Goal: Task Accomplishment & Management: Manage account settings

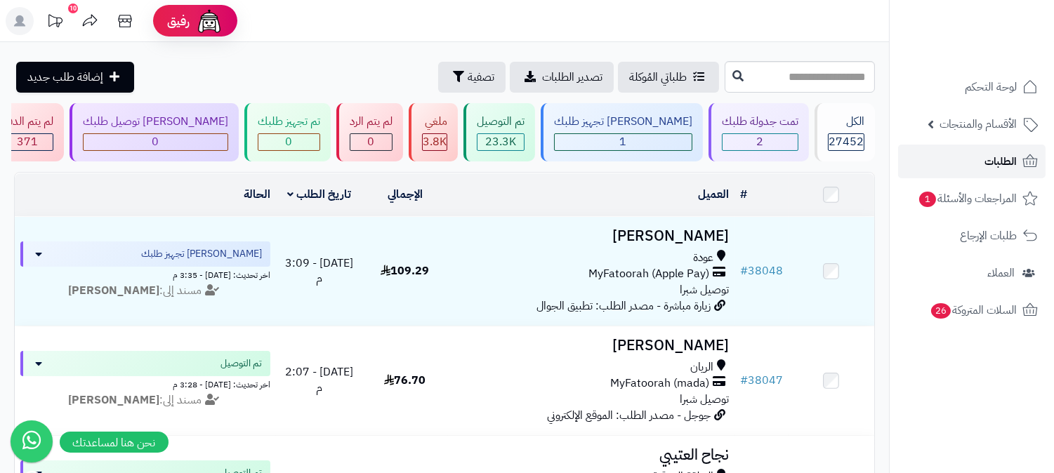
click at [988, 158] on span "الطلبات" at bounding box center [1000, 162] width 32 height 20
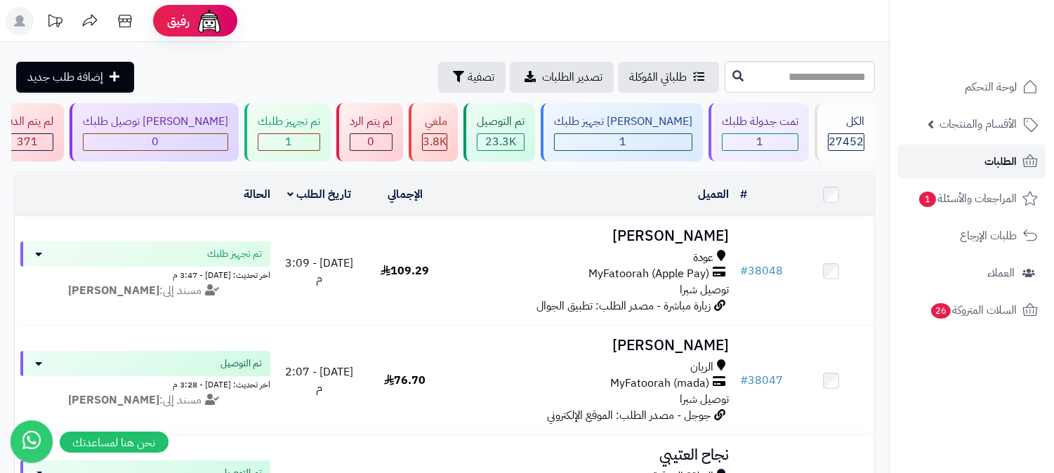
click at [944, 164] on link "الطلبات" at bounding box center [971, 162] width 147 height 34
click at [965, 158] on link "الطلبات" at bounding box center [971, 162] width 147 height 34
click at [1002, 171] on link "الطلبات" at bounding box center [971, 162] width 147 height 34
click at [983, 155] on link "الطلبات" at bounding box center [971, 162] width 147 height 34
click at [977, 151] on link "الطلبات" at bounding box center [971, 162] width 147 height 34
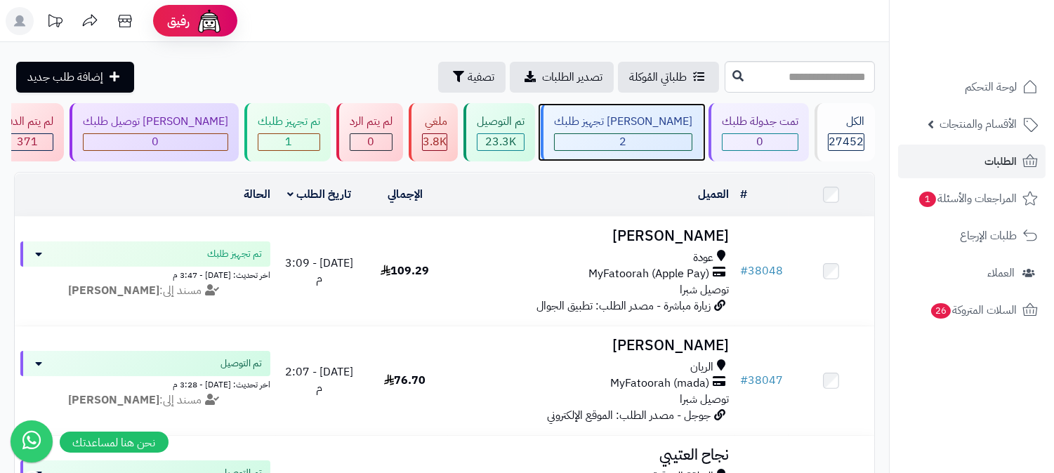
click at [646, 134] on div "2" at bounding box center [623, 142] width 137 height 16
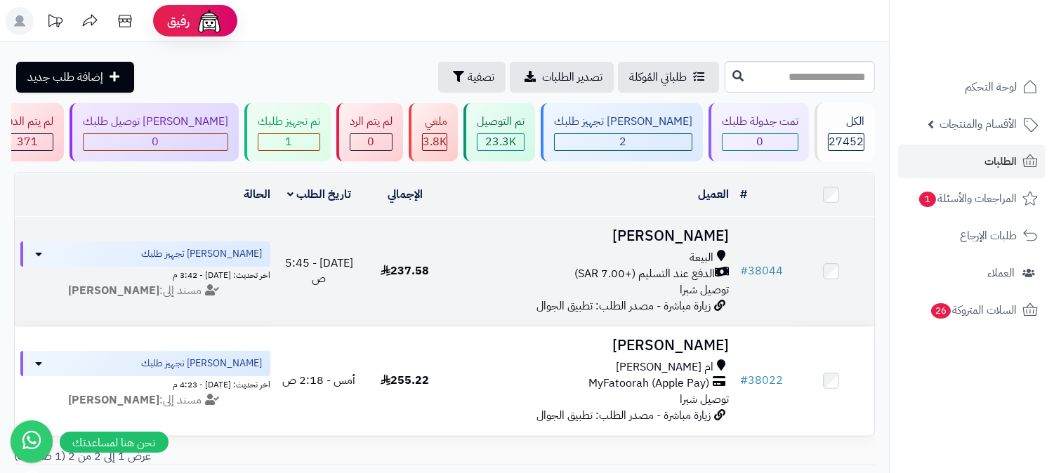
click at [689, 234] on h3 "[PERSON_NAME]" at bounding box center [590, 236] width 275 height 16
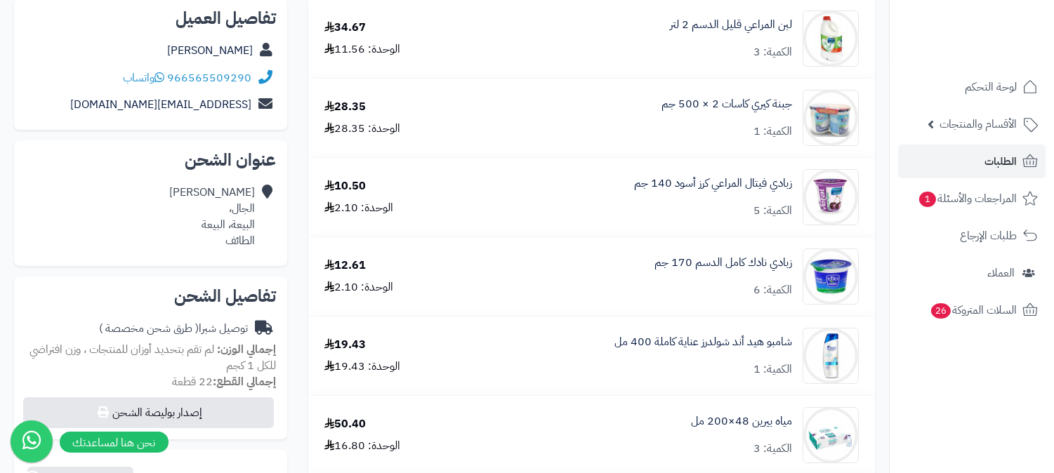
scroll to position [156, 0]
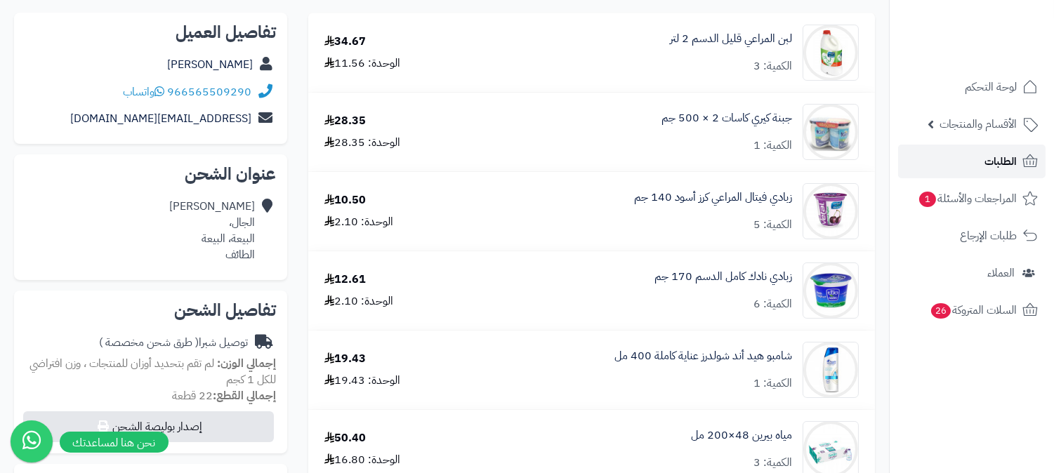
click at [1001, 156] on span "الطلبات" at bounding box center [1000, 162] width 32 height 20
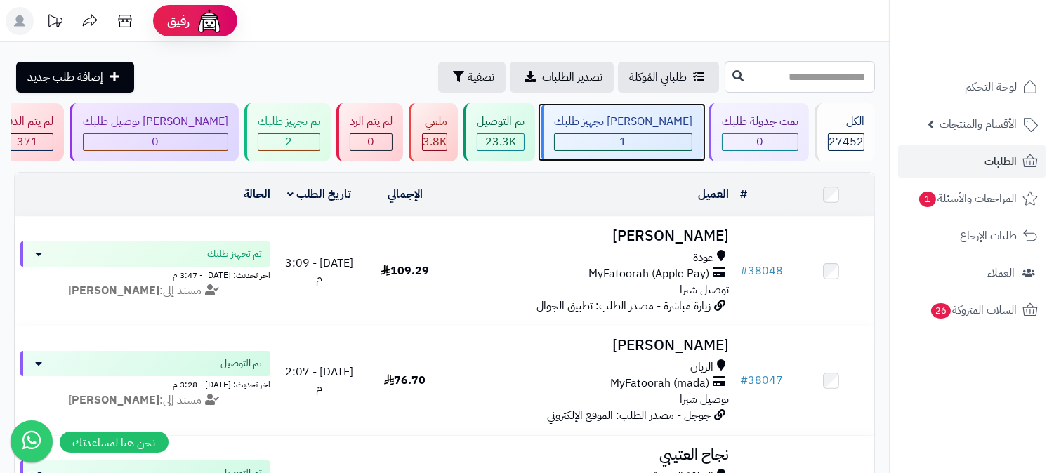
click at [651, 128] on div "[PERSON_NAME] تجهيز طلبك" at bounding box center [623, 122] width 138 height 16
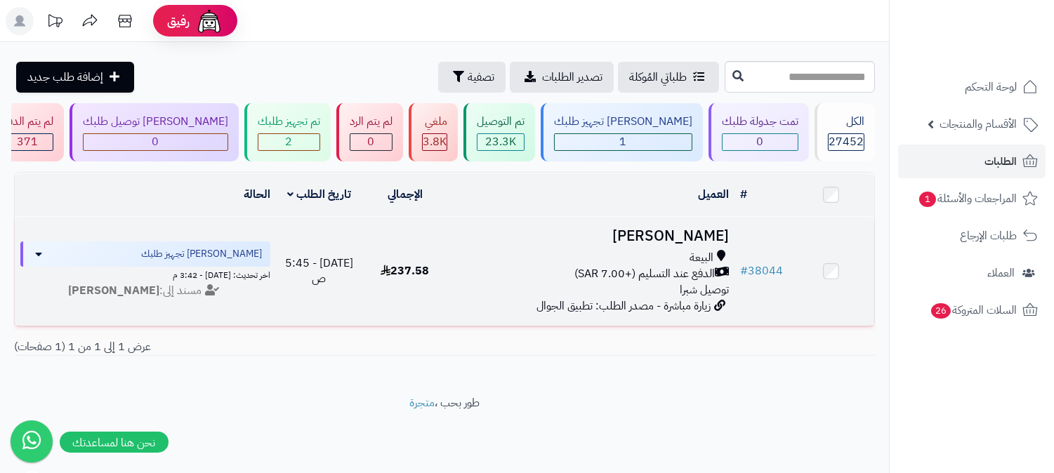
click at [689, 232] on h3 "[PERSON_NAME]" at bounding box center [590, 236] width 275 height 16
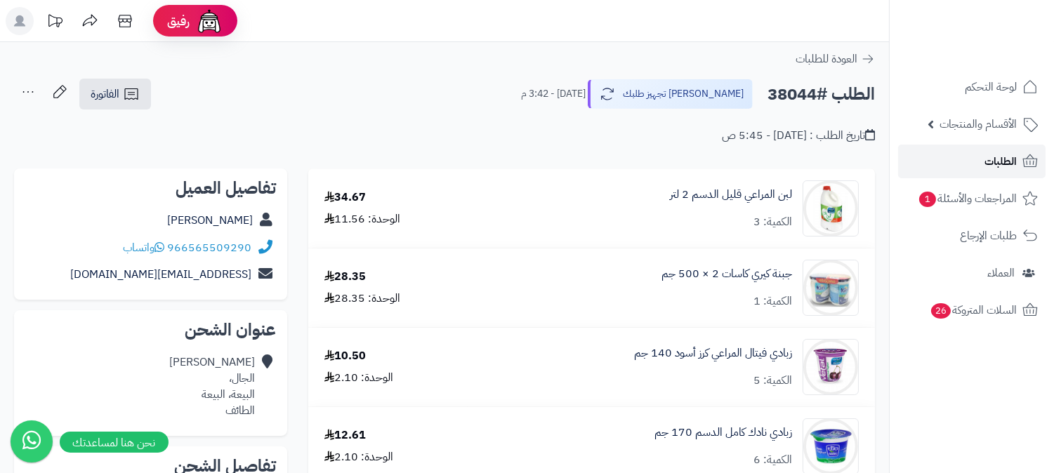
click at [987, 158] on span "الطلبات" at bounding box center [1000, 162] width 32 height 20
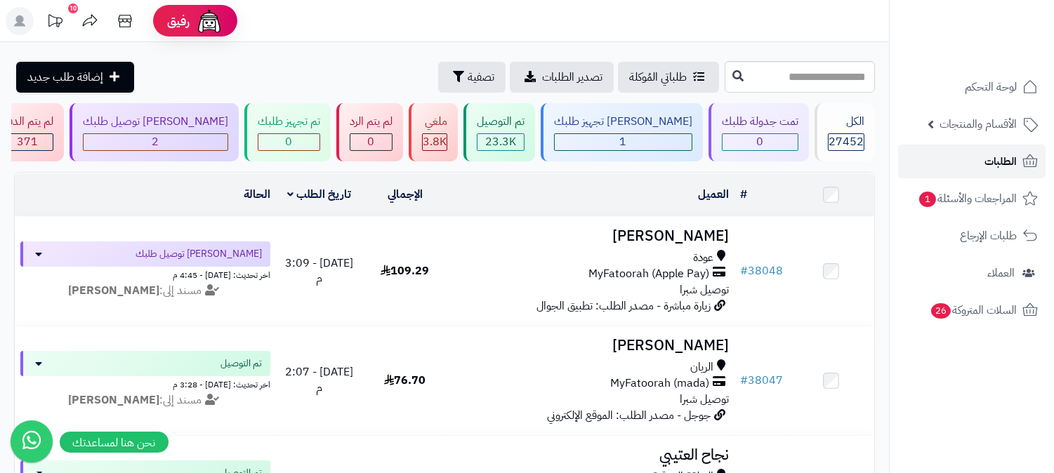
click at [1001, 173] on link "الطلبات" at bounding box center [971, 162] width 147 height 34
click at [797, 80] on input "text" at bounding box center [799, 77] width 150 height 32
type input "*****"
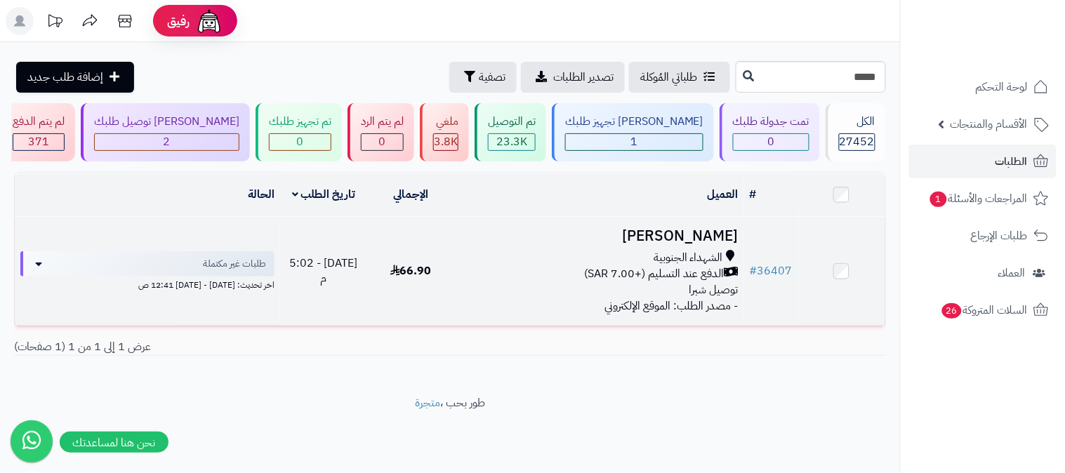
click at [707, 237] on h3 "[PERSON_NAME]" at bounding box center [599, 236] width 279 height 16
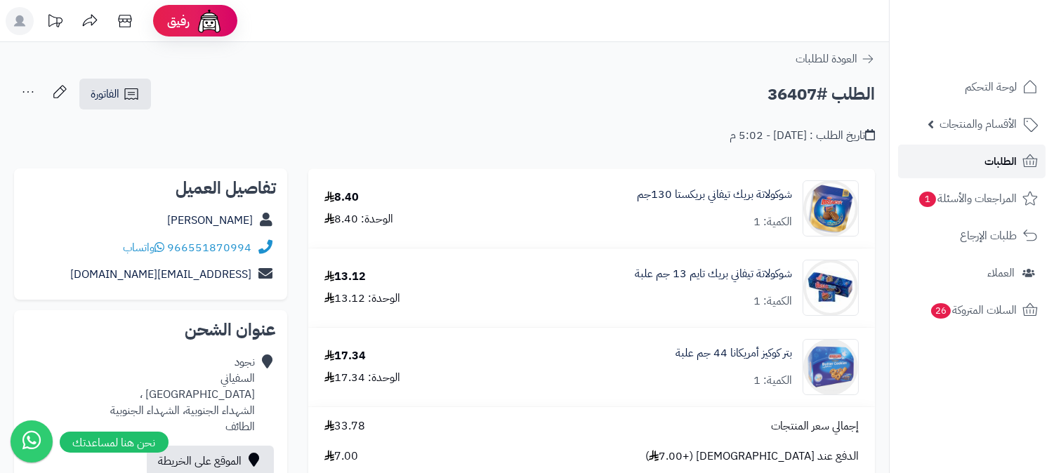
click at [977, 159] on link "الطلبات" at bounding box center [971, 162] width 147 height 34
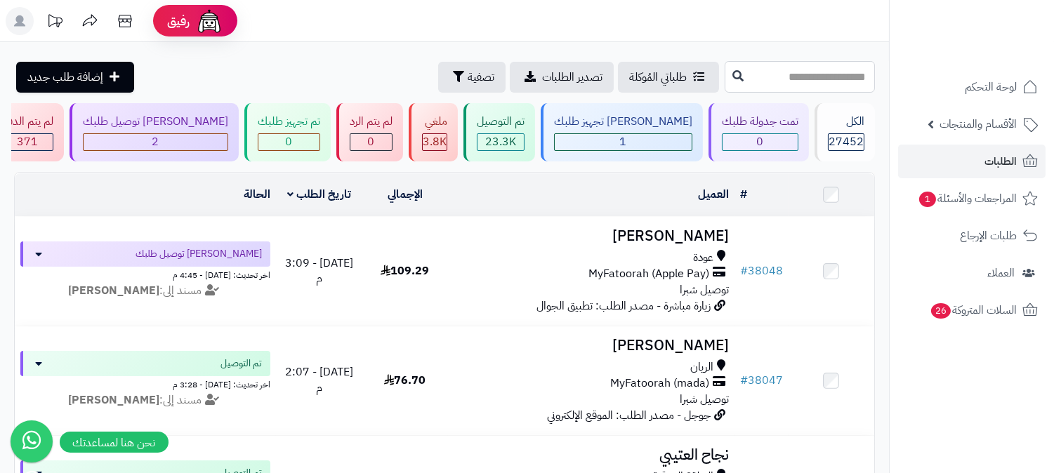
click at [817, 74] on input "text" at bounding box center [799, 77] width 150 height 32
type input "*****"
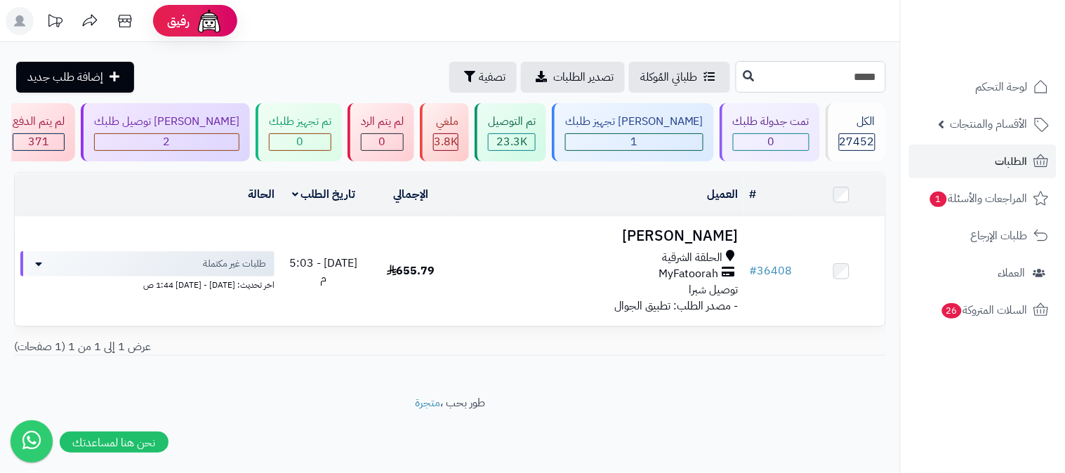
click at [817, 74] on input "*****" at bounding box center [811, 77] width 150 height 32
type input "*****"
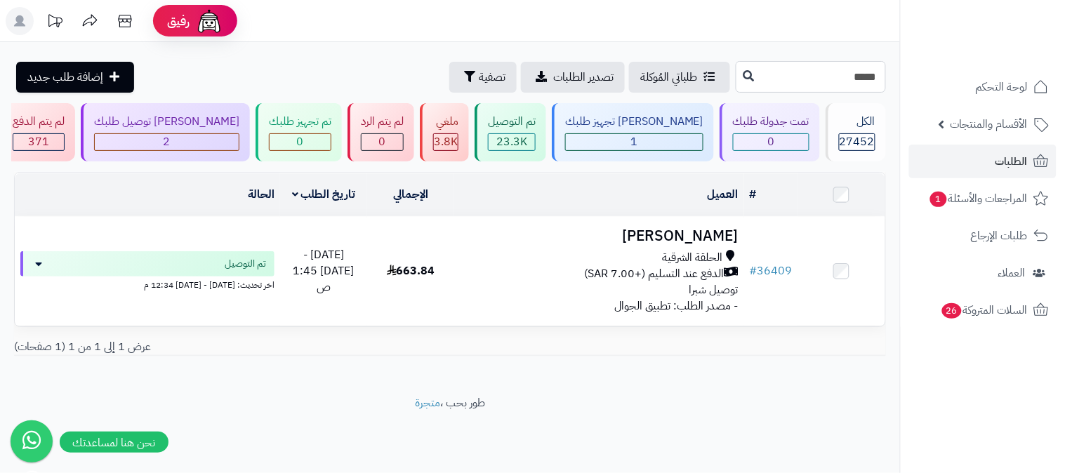
click at [830, 74] on input "*****" at bounding box center [811, 77] width 150 height 32
type input "*****"
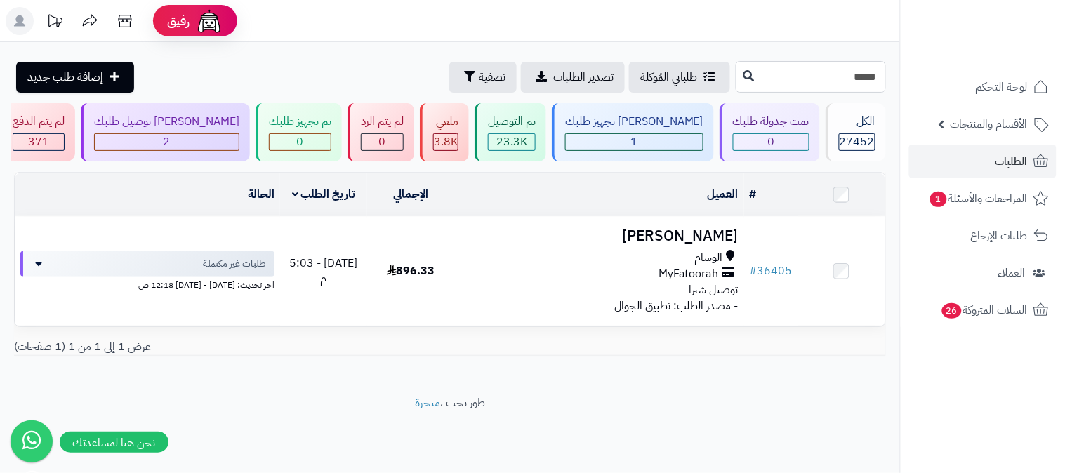
click at [825, 73] on input "*****" at bounding box center [811, 77] width 150 height 32
type input "*****"
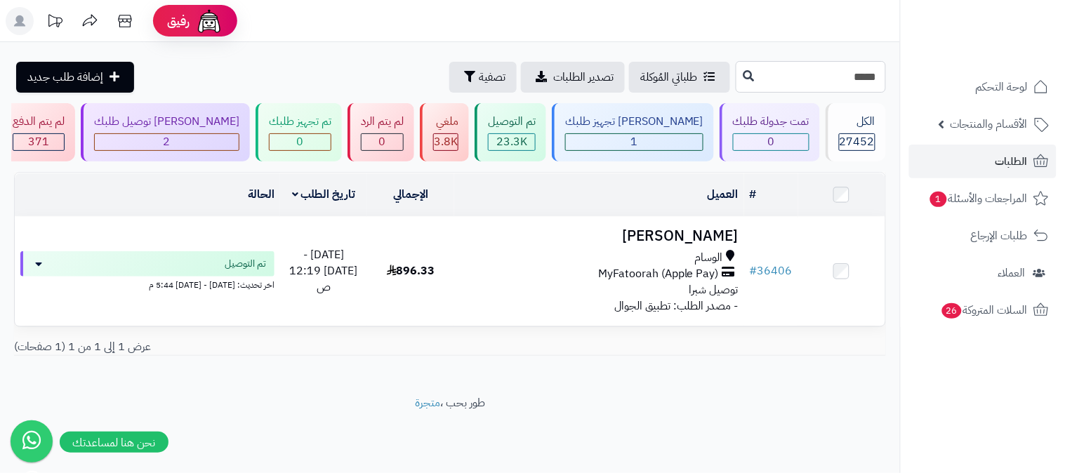
click at [831, 75] on input "*****" at bounding box center [811, 77] width 150 height 32
type input "*****"
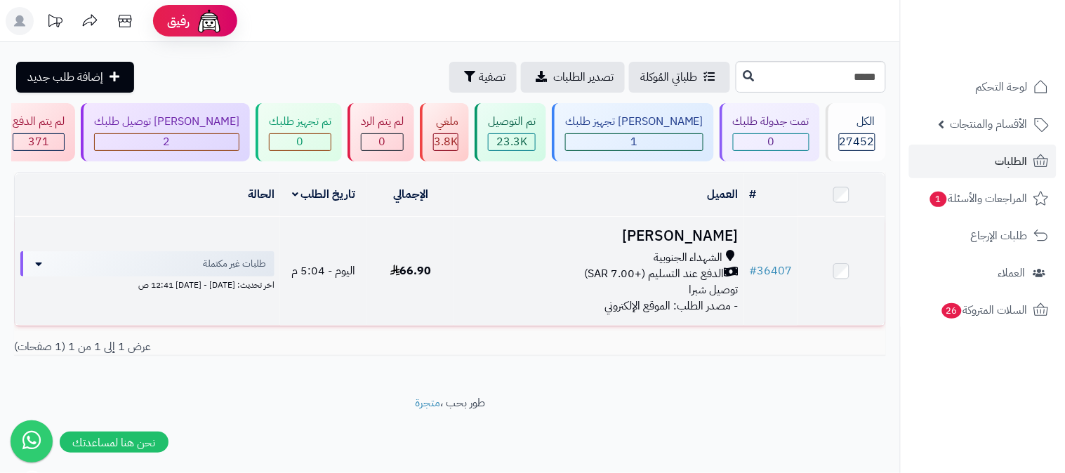
click at [668, 276] on span "الدفع عند التسليم (+7.00 SAR)" at bounding box center [654, 274] width 140 height 16
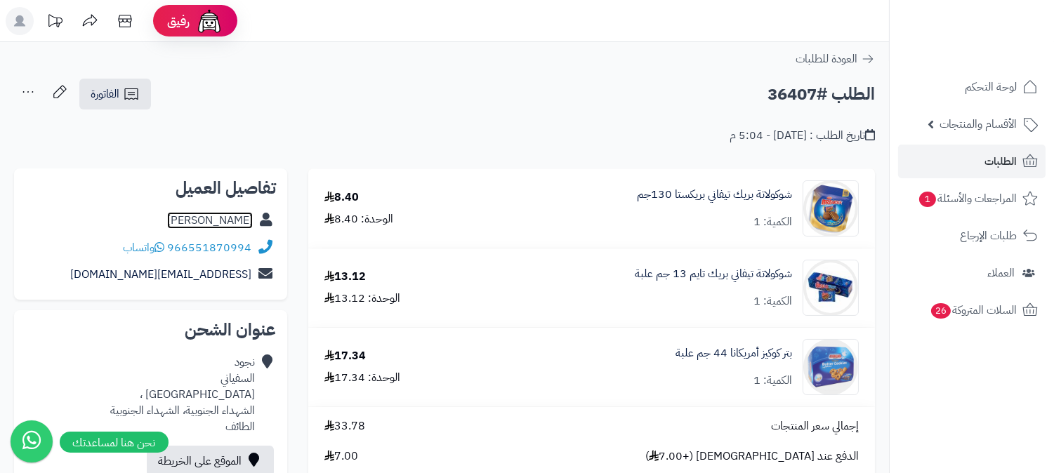
click at [228, 220] on link "نجود السفياني" at bounding box center [210, 220] width 86 height 17
click at [992, 169] on span "الطلبات" at bounding box center [1000, 162] width 32 height 20
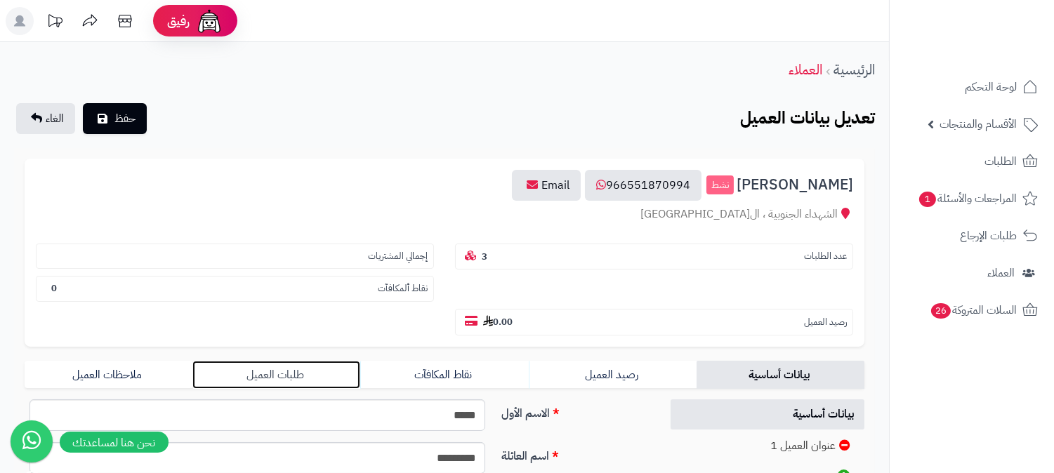
click at [269, 361] on link "طلبات العميل" at bounding box center [276, 375] width 168 height 28
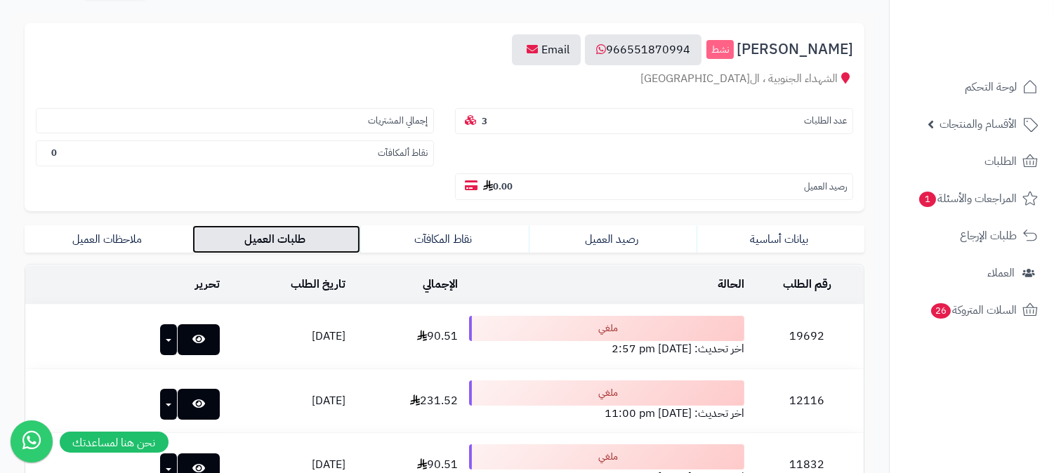
scroll to position [277, 0]
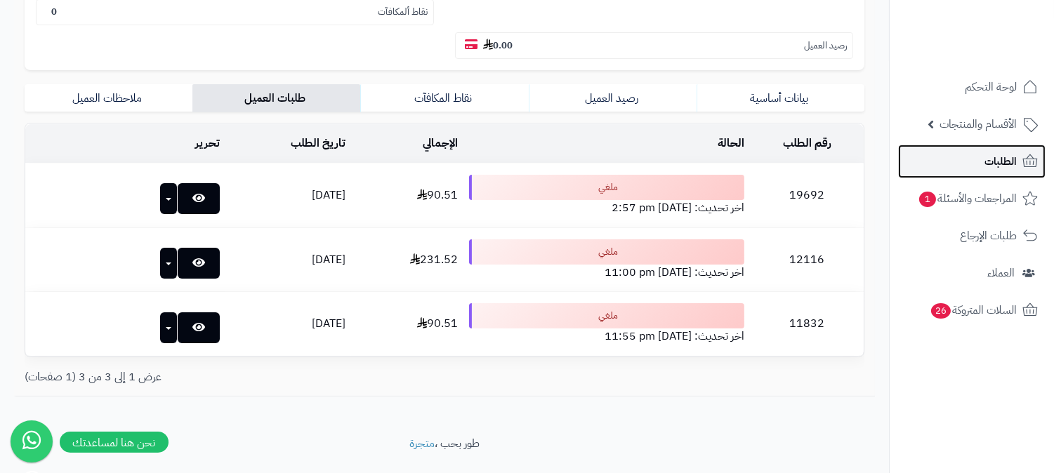
click at [1004, 165] on span "الطلبات" at bounding box center [1000, 162] width 32 height 20
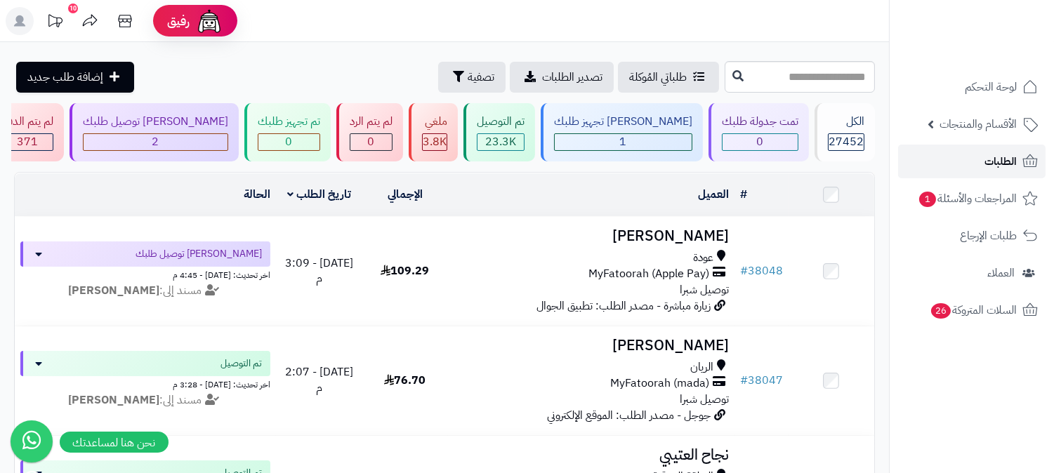
click at [986, 166] on span "الطلبات" at bounding box center [1000, 162] width 32 height 20
click at [998, 162] on span "الطلبات" at bounding box center [1000, 162] width 32 height 20
click at [806, 68] on input "text" at bounding box center [799, 77] width 150 height 32
click at [952, 149] on link "الطلبات" at bounding box center [971, 162] width 147 height 34
click at [672, 142] on div "1" at bounding box center [623, 142] width 137 height 16
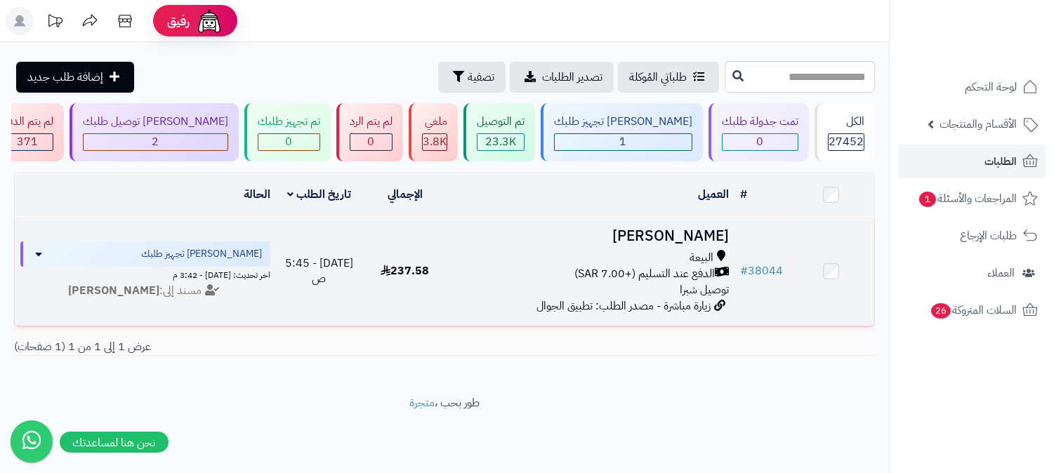
click at [682, 266] on span "الدفع عند التسليم (+7.00 SAR)" at bounding box center [644, 274] width 140 height 16
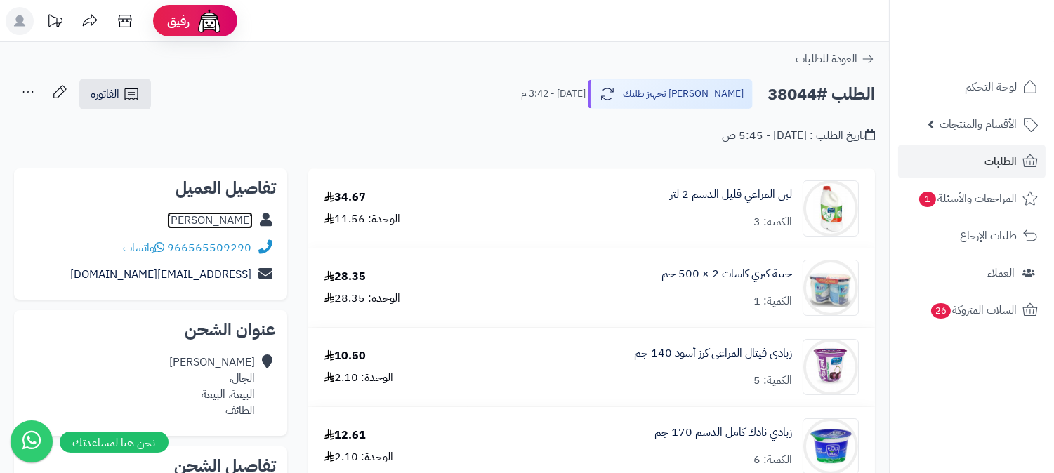
click at [237, 227] on link "بدر الغامدي" at bounding box center [210, 220] width 86 height 17
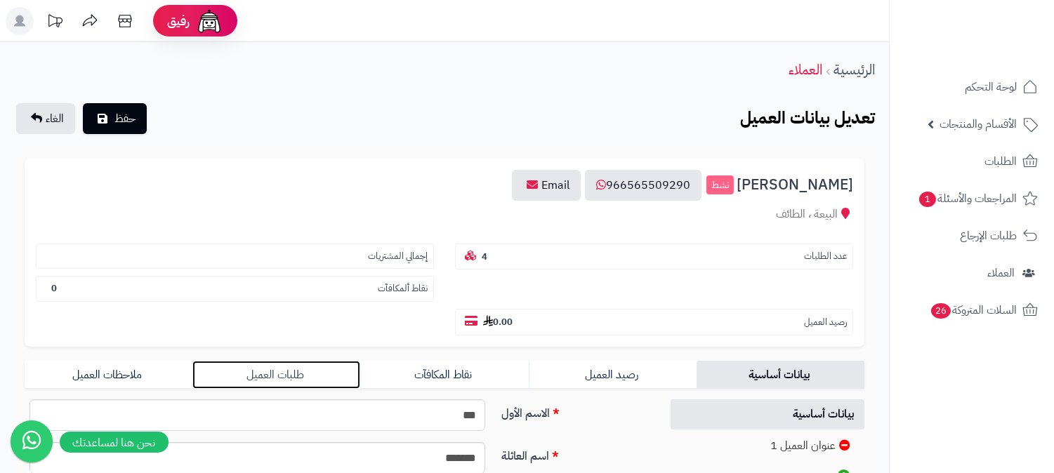
click at [281, 361] on link "طلبات العميل" at bounding box center [276, 375] width 168 height 28
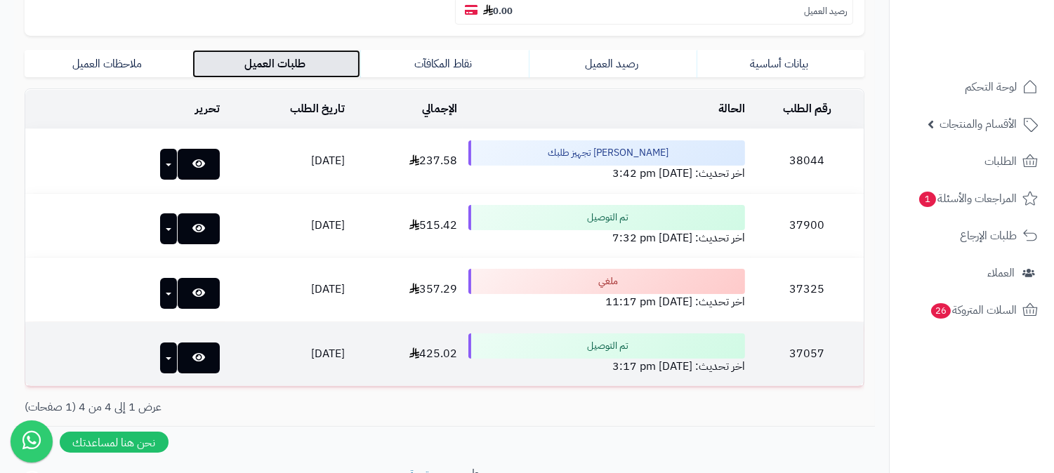
scroll to position [312, 0]
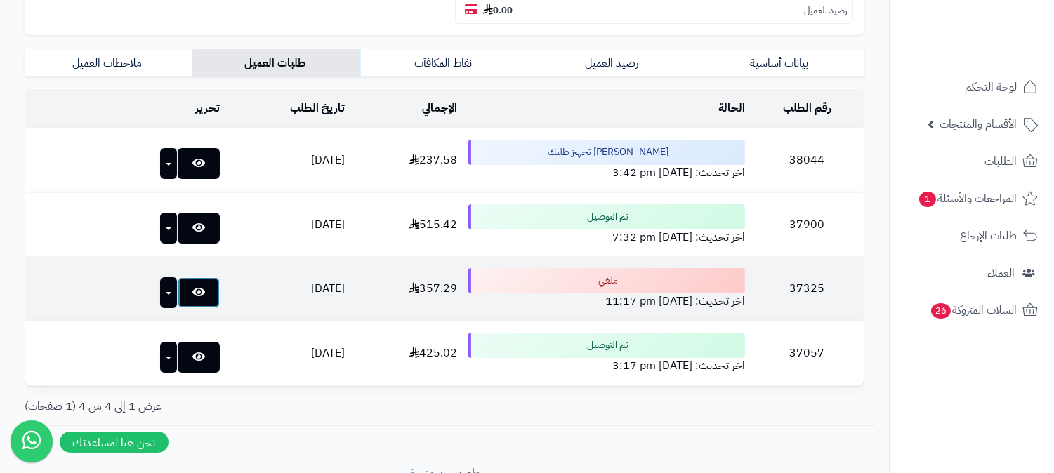
click at [195, 277] on link at bounding box center [199, 292] width 42 height 31
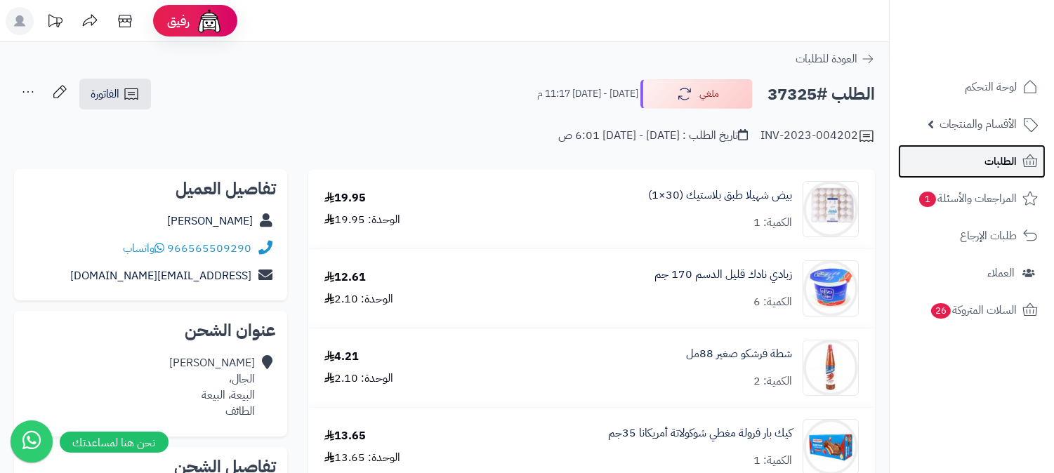
click at [984, 145] on link "الطلبات" at bounding box center [971, 162] width 147 height 34
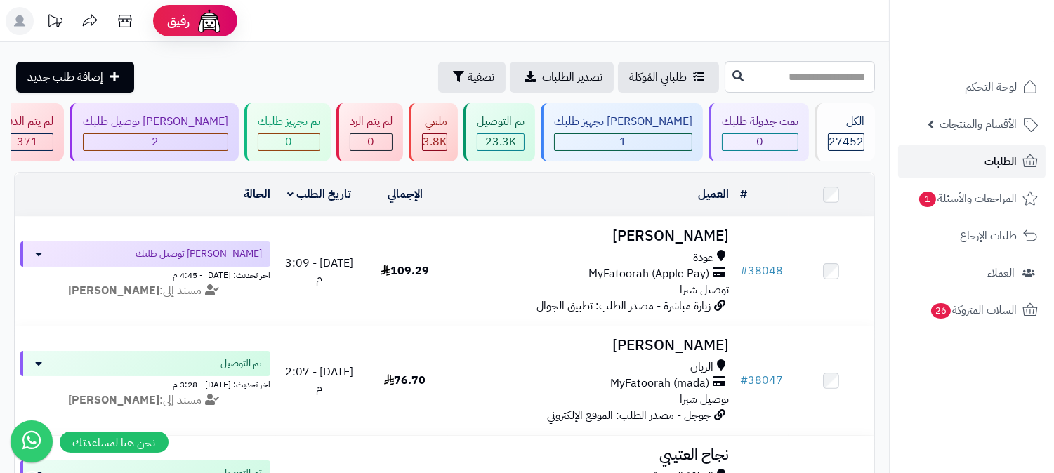
click at [984, 164] on span "الطلبات" at bounding box center [1000, 162] width 32 height 20
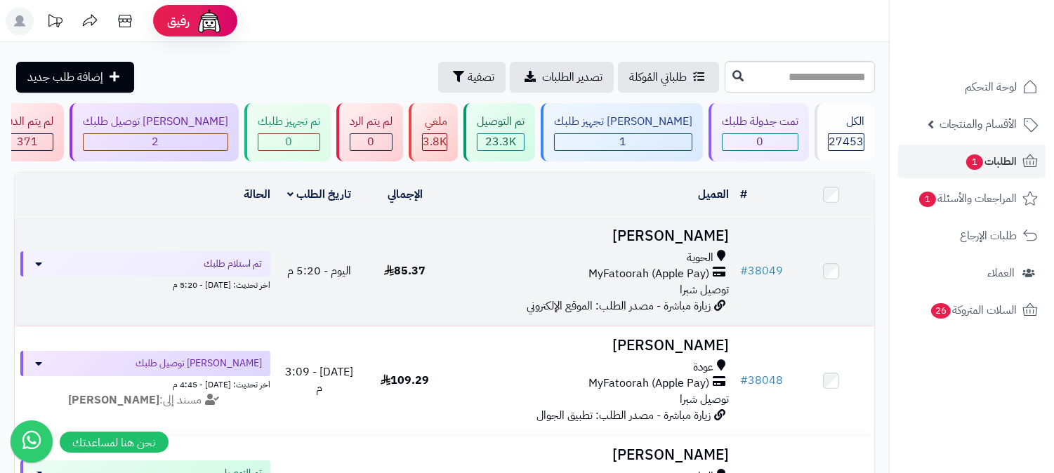
click at [702, 266] on span "MyFatoorah (Apple Pay)" at bounding box center [648, 274] width 121 height 16
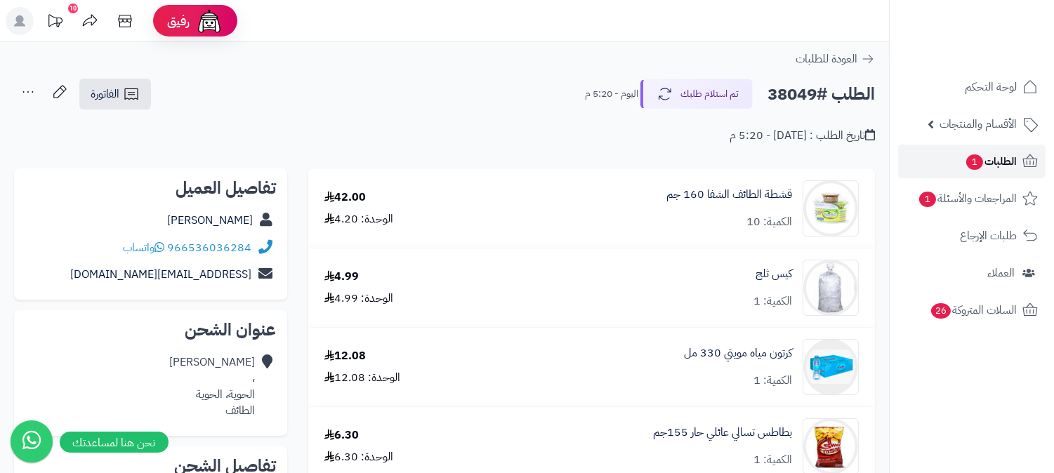
click at [964, 153] on span "الطلبات 1" at bounding box center [990, 162] width 52 height 20
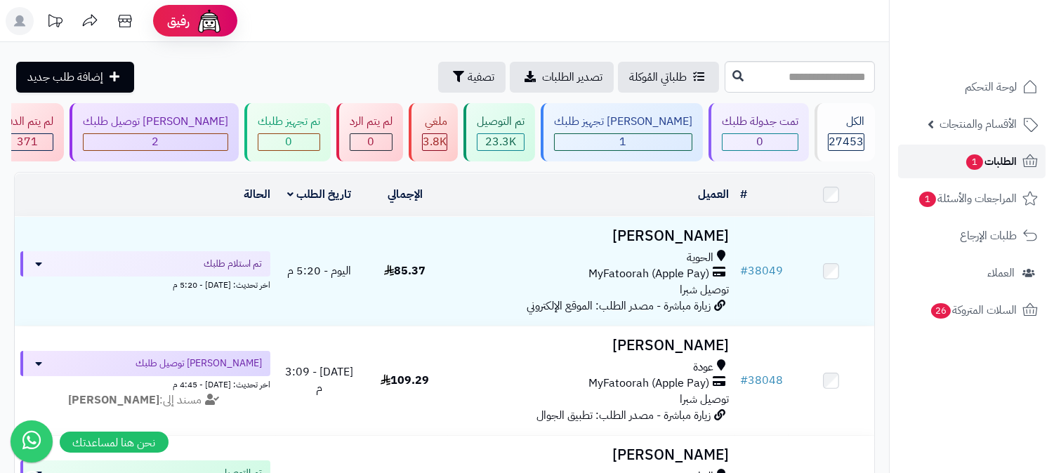
click at [1000, 164] on span "الطلبات 1" at bounding box center [990, 162] width 52 height 20
click at [985, 171] on link "الطلبات 1" at bounding box center [971, 162] width 147 height 34
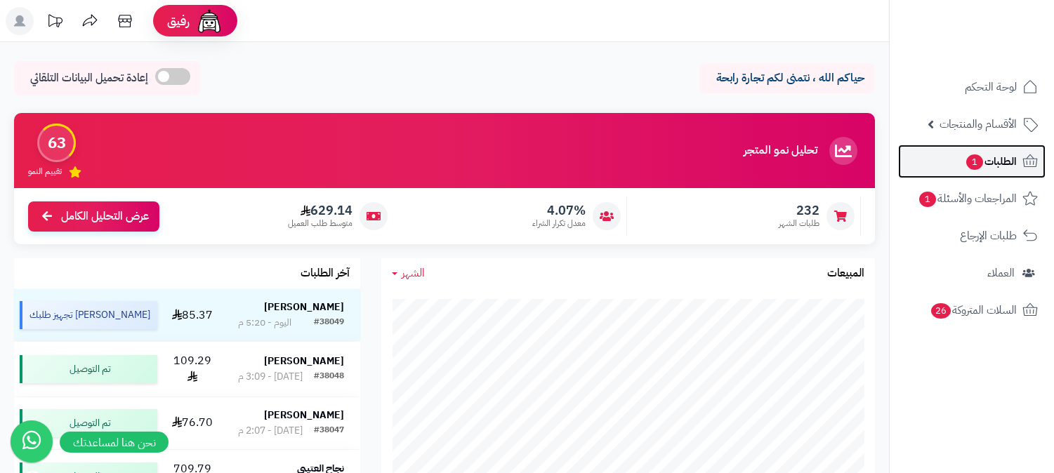
click at [1002, 165] on span "الطلبات 1" at bounding box center [990, 162] width 52 height 20
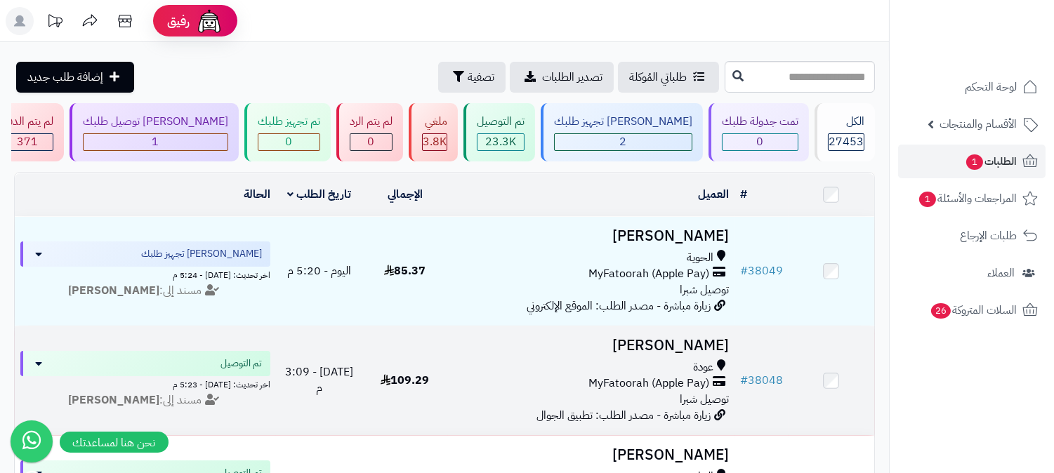
click at [697, 384] on span "MyFatoorah (Apple Pay)" at bounding box center [648, 384] width 121 height 16
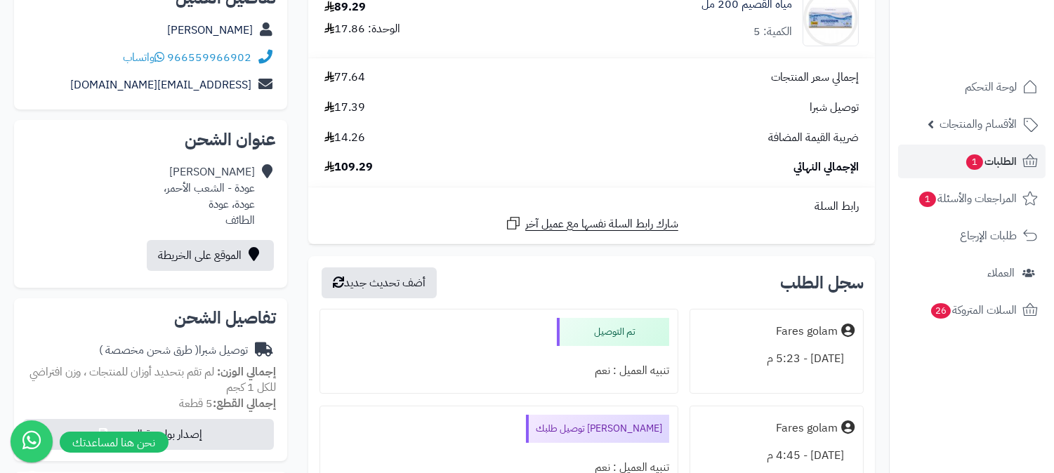
scroll to position [78, 0]
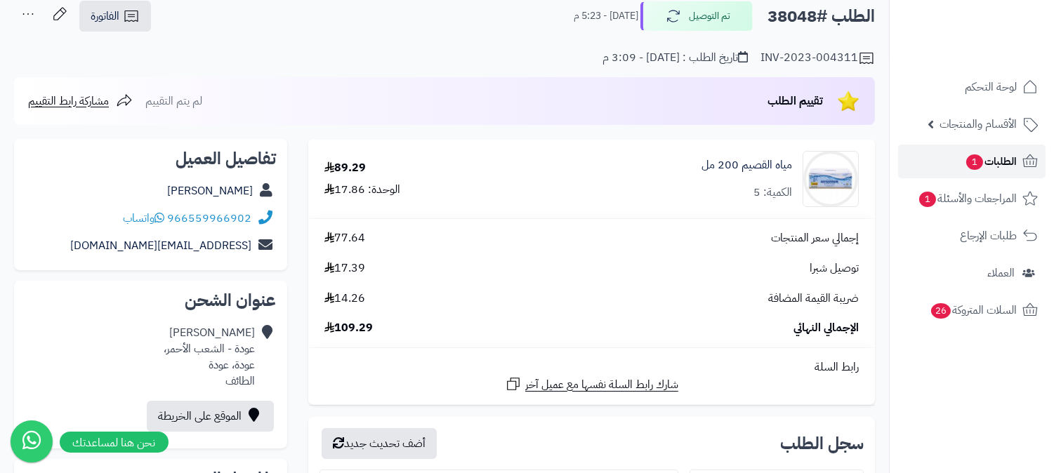
click at [1014, 171] on span "الطلبات 1" at bounding box center [990, 162] width 52 height 20
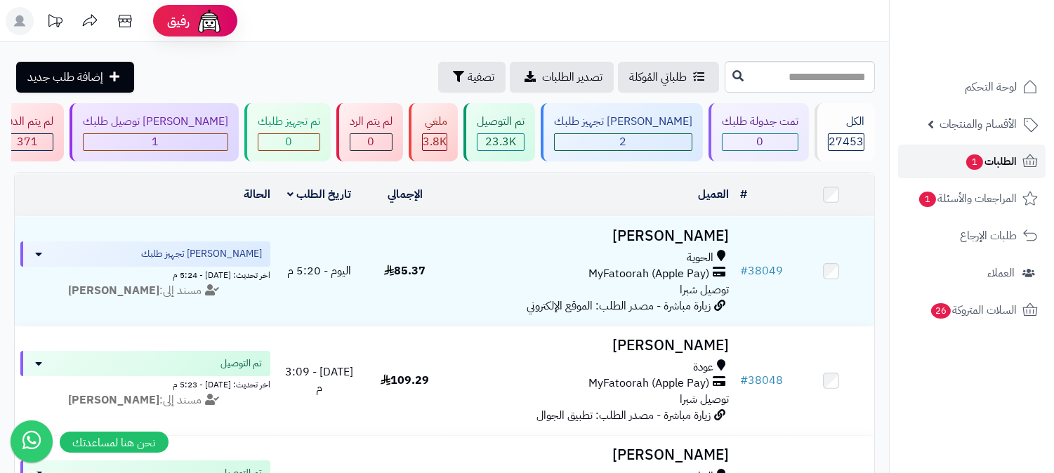
click at [981, 157] on span "الطلبات 1" at bounding box center [990, 162] width 52 height 20
click at [955, 167] on link "الطلبات 1" at bounding box center [971, 162] width 147 height 34
click at [1021, 160] on icon at bounding box center [1029, 161] width 17 height 17
click at [985, 161] on span "الطلبات" at bounding box center [1000, 162] width 32 height 20
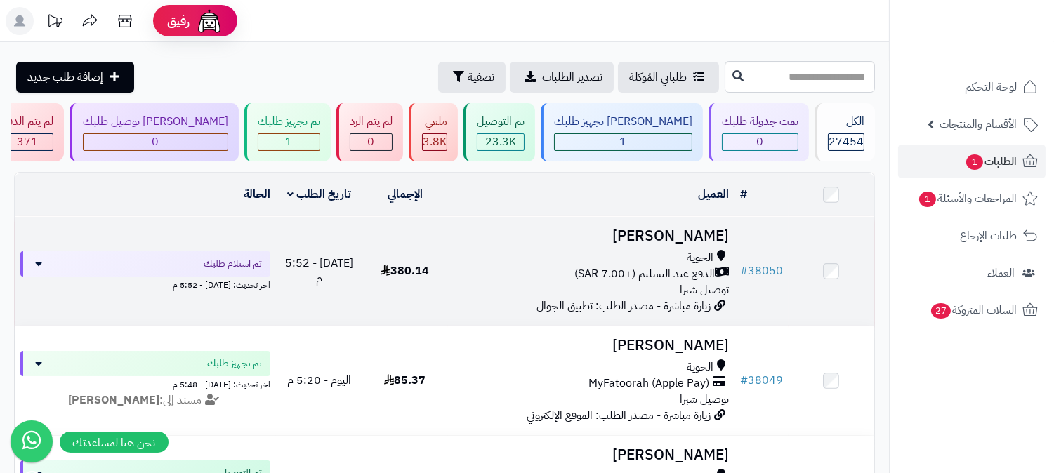
click at [702, 260] on span "الحوية" at bounding box center [699, 258] width 27 height 16
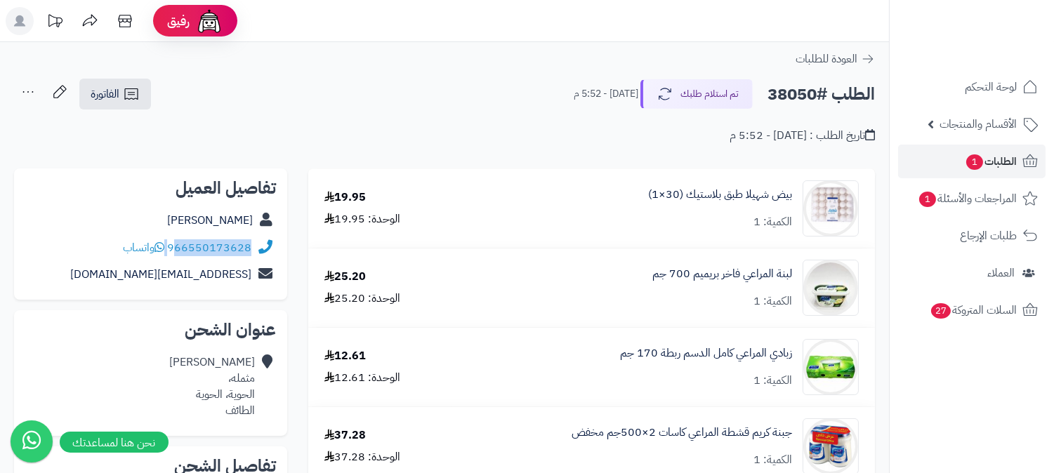
drag, startPoint x: 168, startPoint y: 247, endPoint x: 175, endPoint y: 249, distance: 7.3
click at [175, 249] on div "966550173628 واتساب" at bounding box center [187, 248] width 128 height 16
copy div "66550173628"
click at [1000, 157] on span "الطلبات 1" at bounding box center [990, 162] width 52 height 20
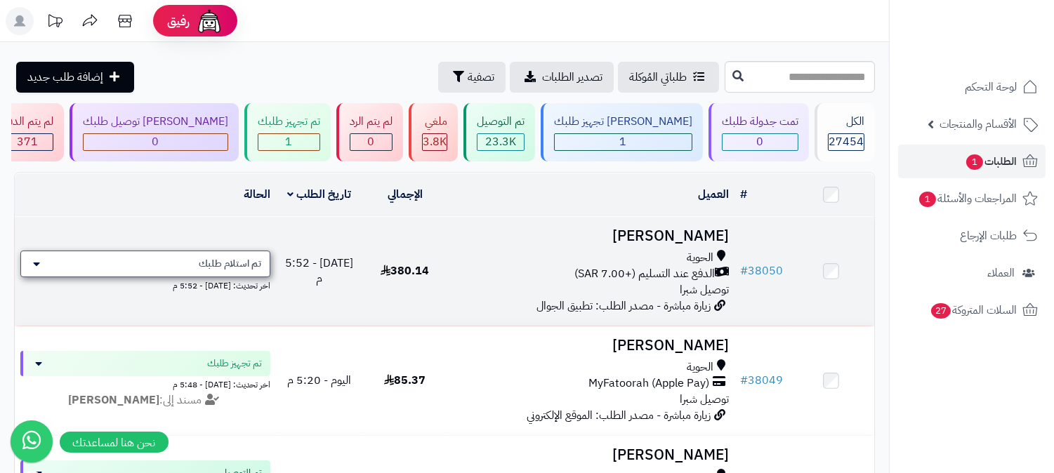
click at [233, 265] on span "تم استلام طلبك" at bounding box center [230, 264] width 62 height 14
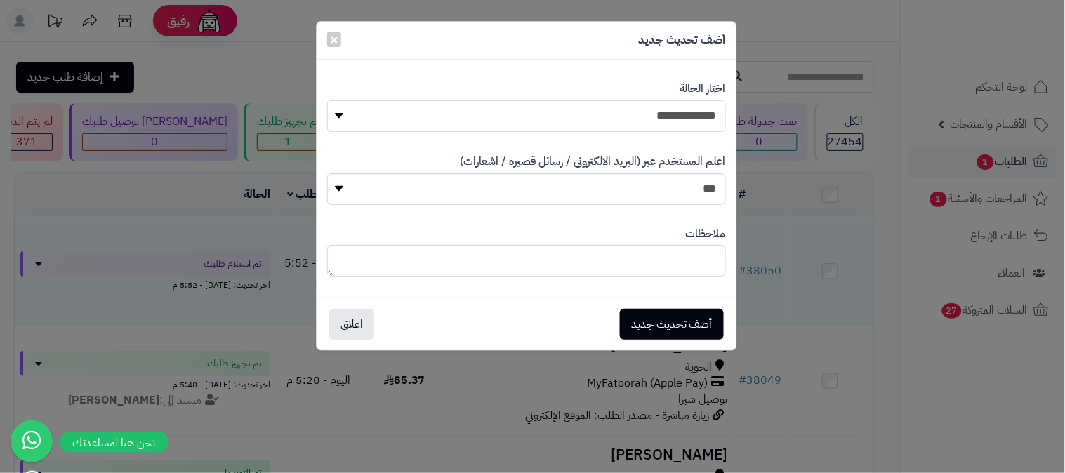
click at [656, 114] on select "**********" at bounding box center [526, 116] width 399 height 32
select select "*"
click at [327, 100] on select "**********" at bounding box center [526, 116] width 399 height 32
click at [620, 260] on textarea at bounding box center [526, 261] width 399 height 32
type textarea "****"
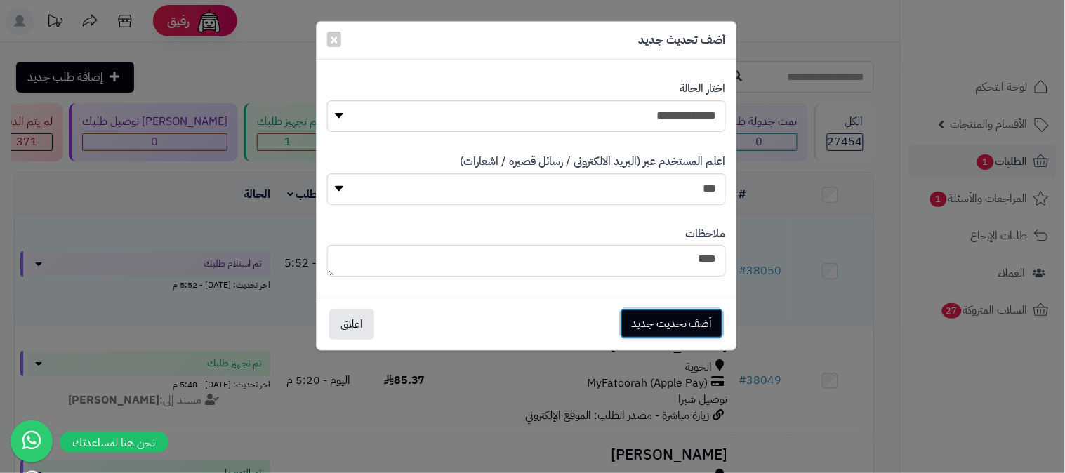
click at [717, 324] on button "أضف تحديث جديد" at bounding box center [672, 323] width 104 height 31
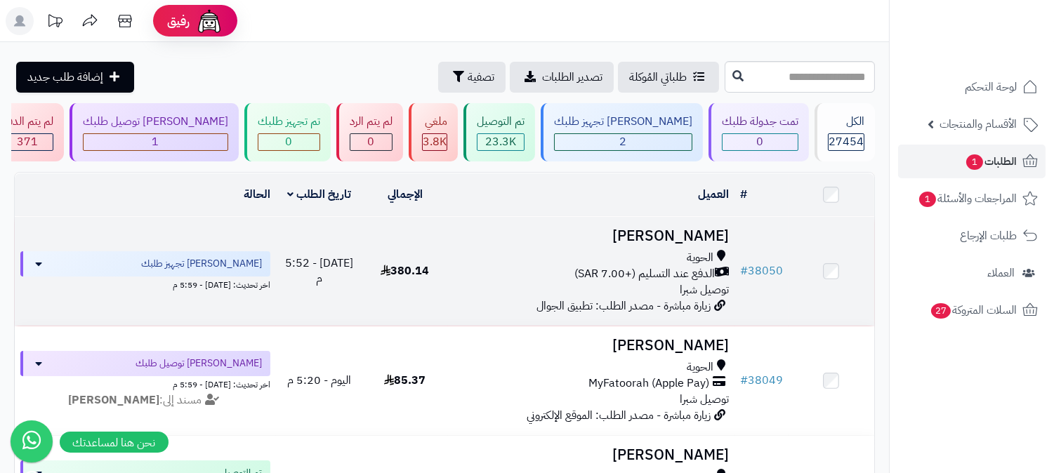
click at [710, 277] on span "الدفع عند التسليم (+7.00 SAR)" at bounding box center [644, 274] width 140 height 16
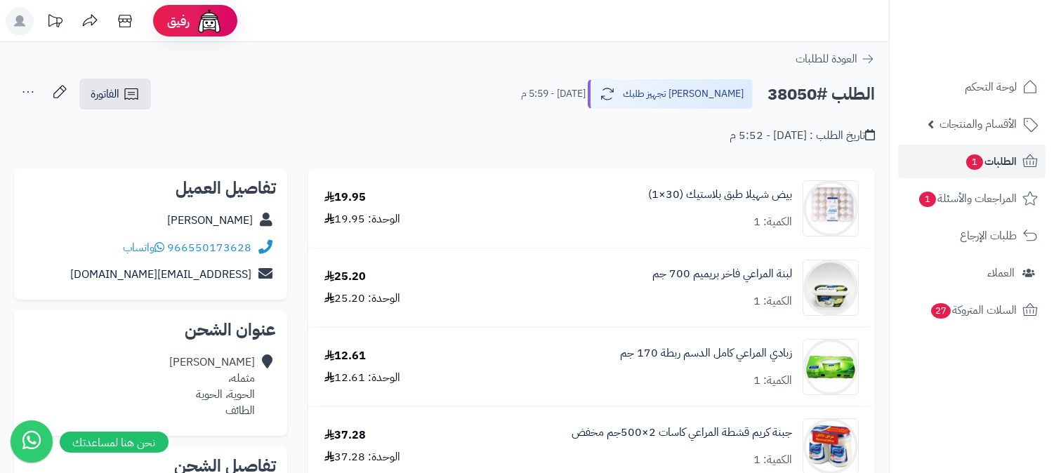
click at [31, 93] on icon at bounding box center [28, 92] width 28 height 28
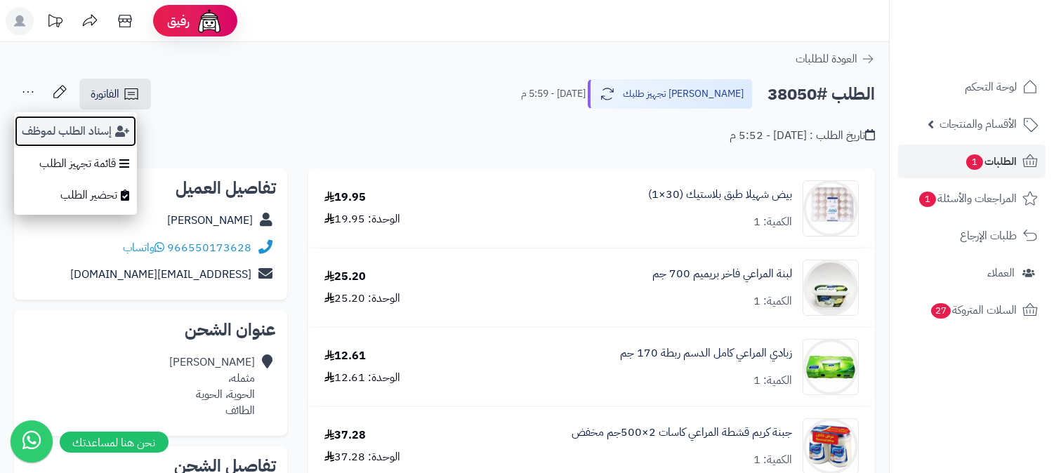
click at [71, 129] on button "إسناد الطلب لموظف" at bounding box center [75, 131] width 123 height 32
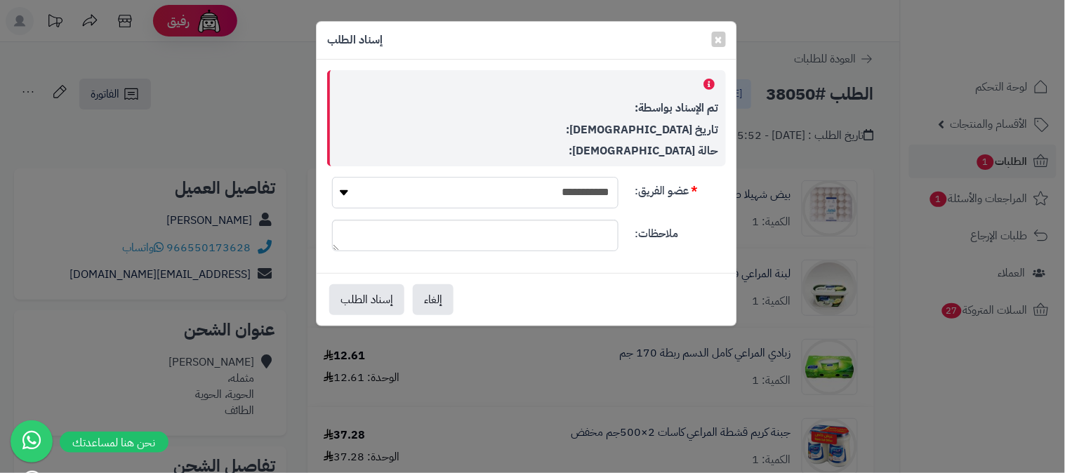
click at [510, 194] on select "**********" at bounding box center [475, 193] width 286 height 32
select select "**"
click at [332, 177] on select "**********" at bounding box center [475, 193] width 286 height 32
click at [357, 293] on button "إسناد الطلب" at bounding box center [366, 299] width 75 height 31
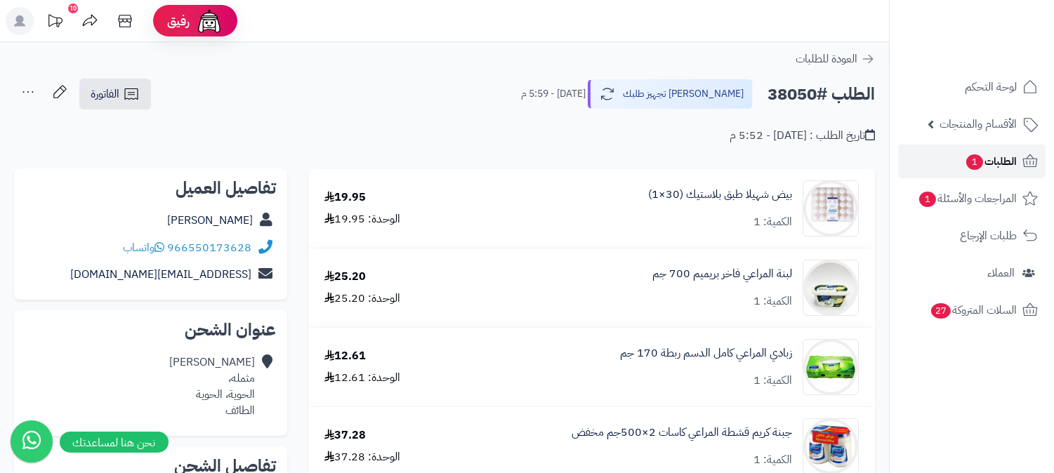
click at [1009, 163] on span "الطلبات 1" at bounding box center [990, 162] width 52 height 20
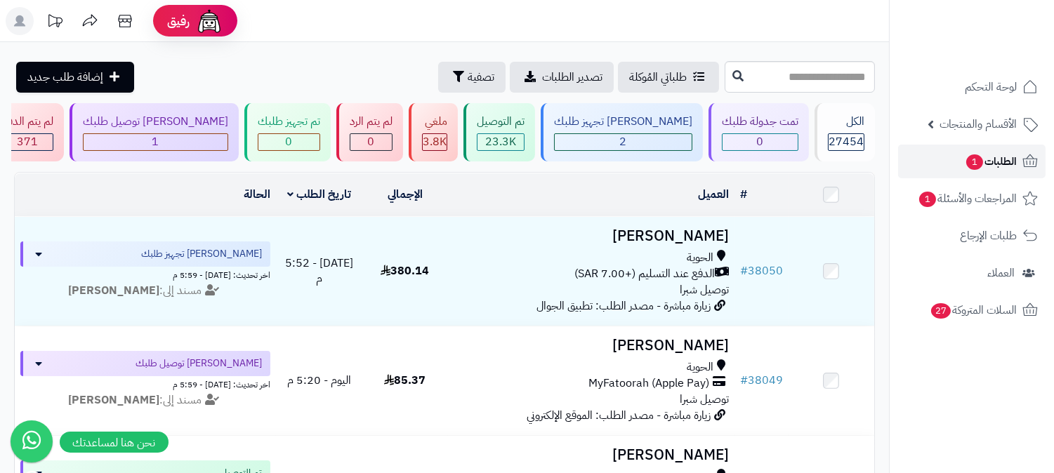
click at [967, 157] on span "1" at bounding box center [974, 162] width 18 height 16
click at [958, 158] on link "الطلبات 1" at bounding box center [971, 162] width 147 height 34
click at [960, 164] on link "الطلبات 1" at bounding box center [971, 162] width 147 height 34
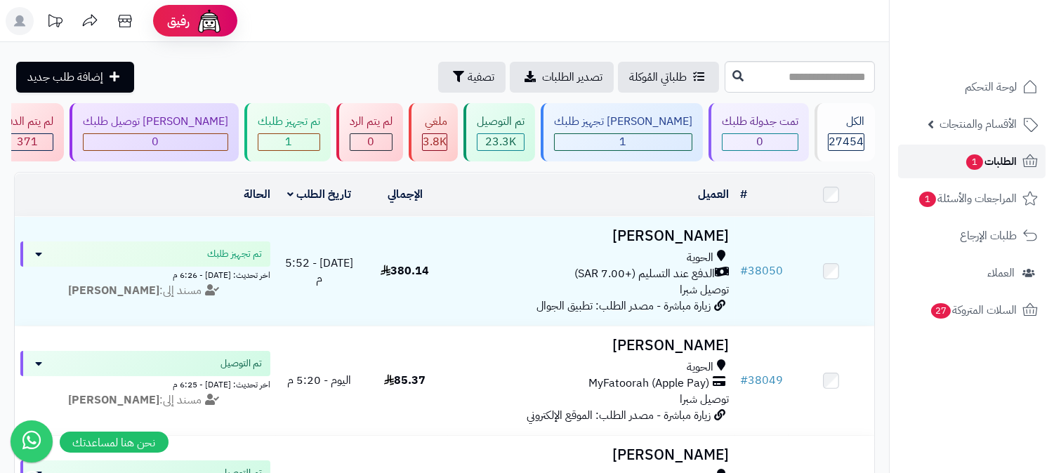
click at [977, 171] on link "الطلبات 1" at bounding box center [971, 162] width 147 height 34
click at [1008, 158] on span "الطلبات 1" at bounding box center [990, 162] width 52 height 20
click at [16, 27] on rect at bounding box center [20, 21] width 28 height 28
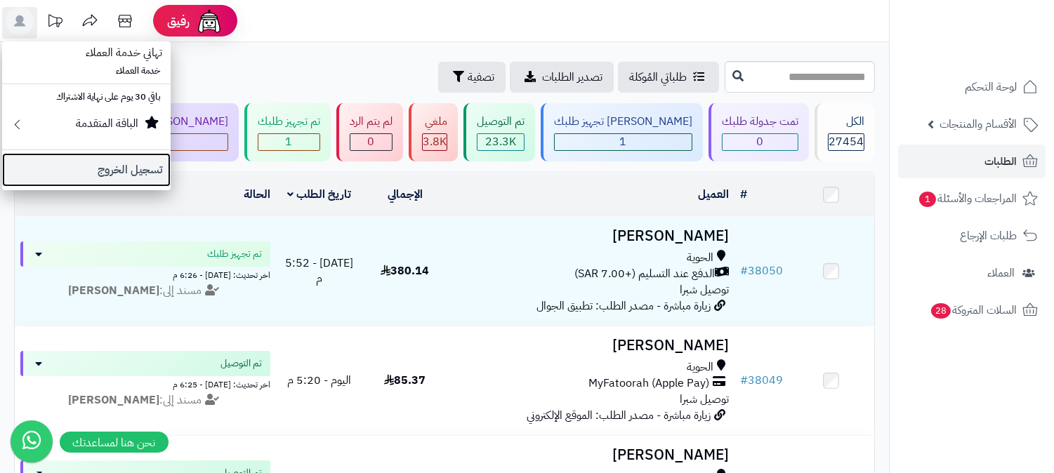
click at [158, 170] on link "تسجيل الخروج" at bounding box center [86, 170] width 168 height 34
